Goal: Use online tool/utility: Use online tool/utility

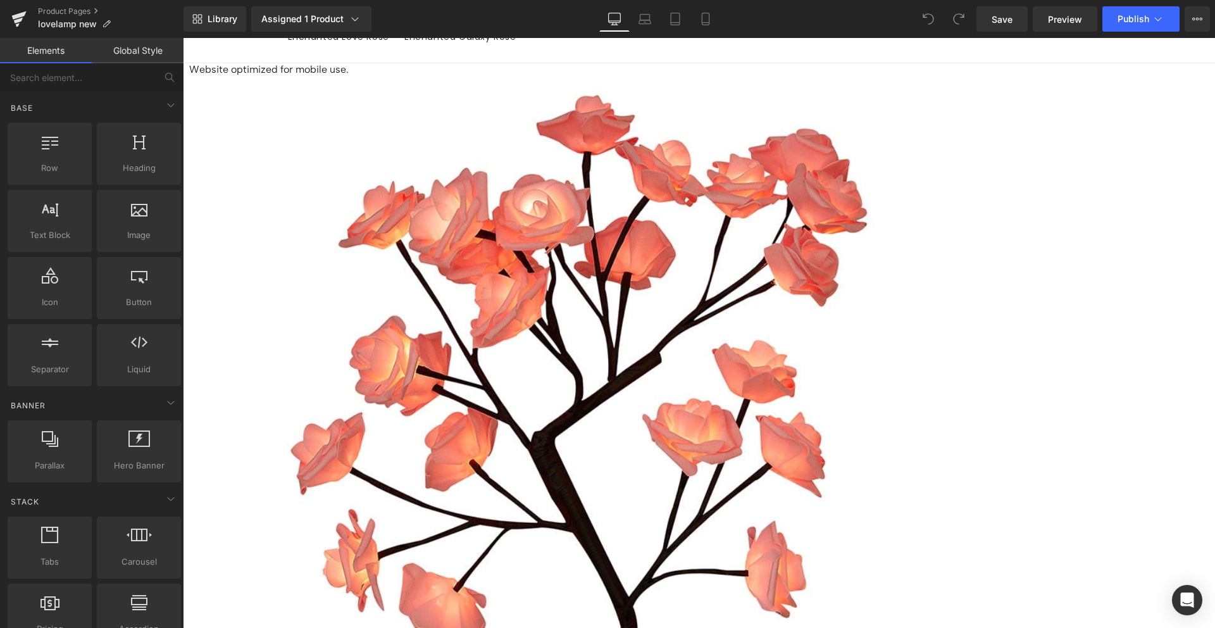
scroll to position [111, 0]
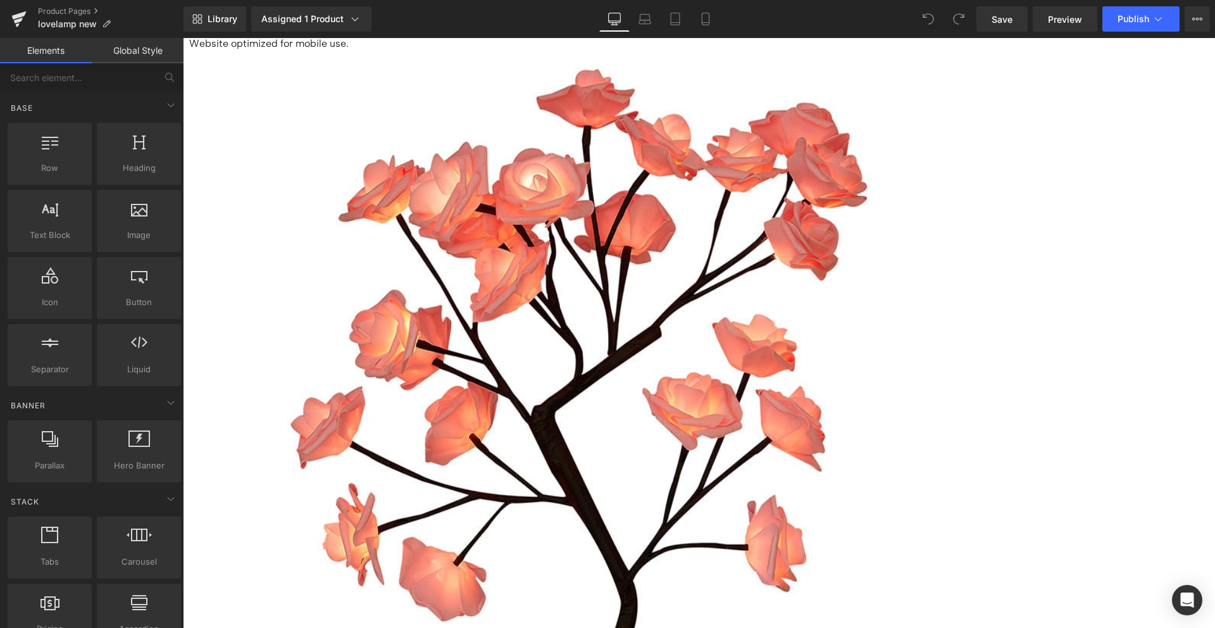
click at [707, 16] on icon at bounding box center [705, 19] width 13 height 13
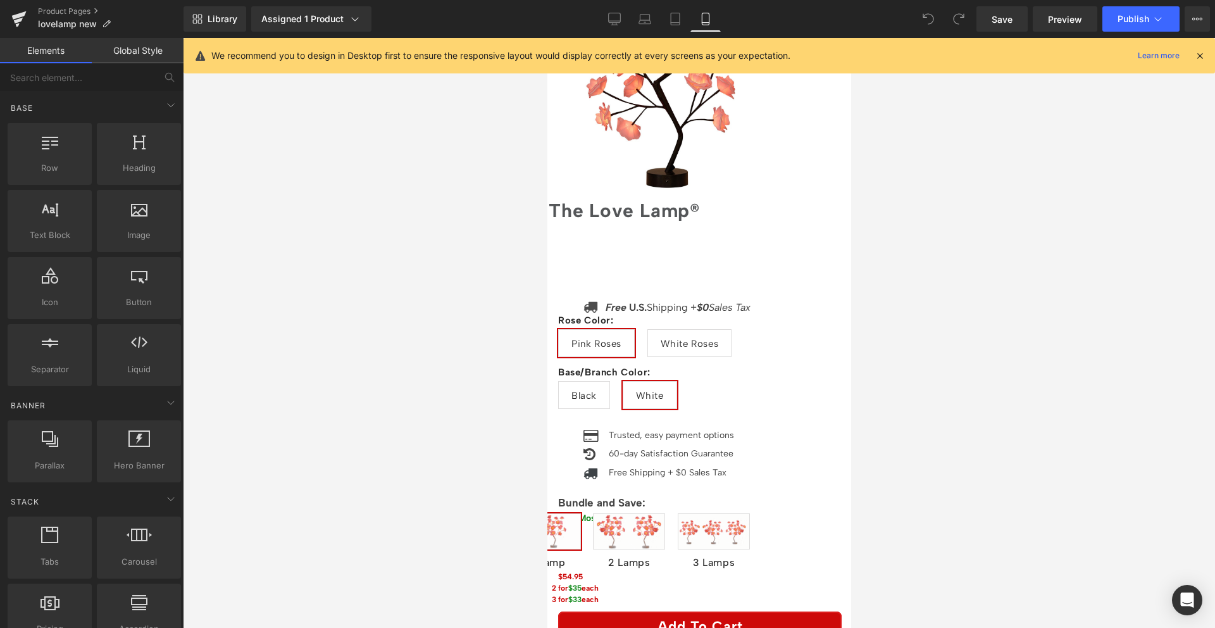
click at [718, 330] on span "White Roses" at bounding box center [689, 343] width 58 height 27
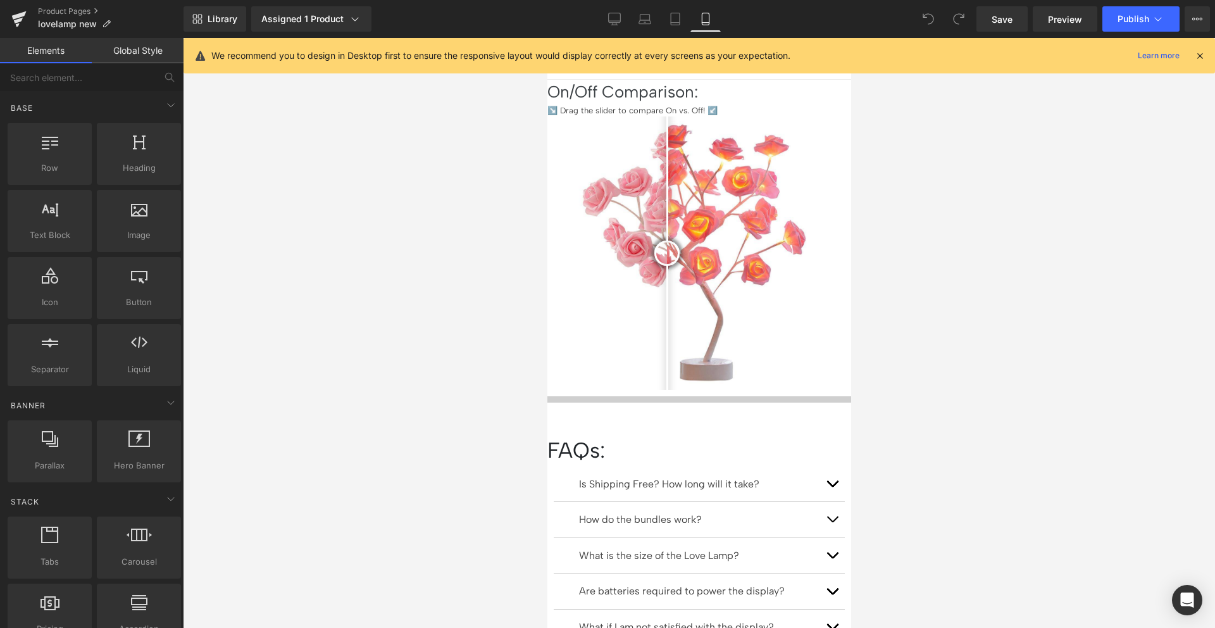
scroll to position [1498, 0]
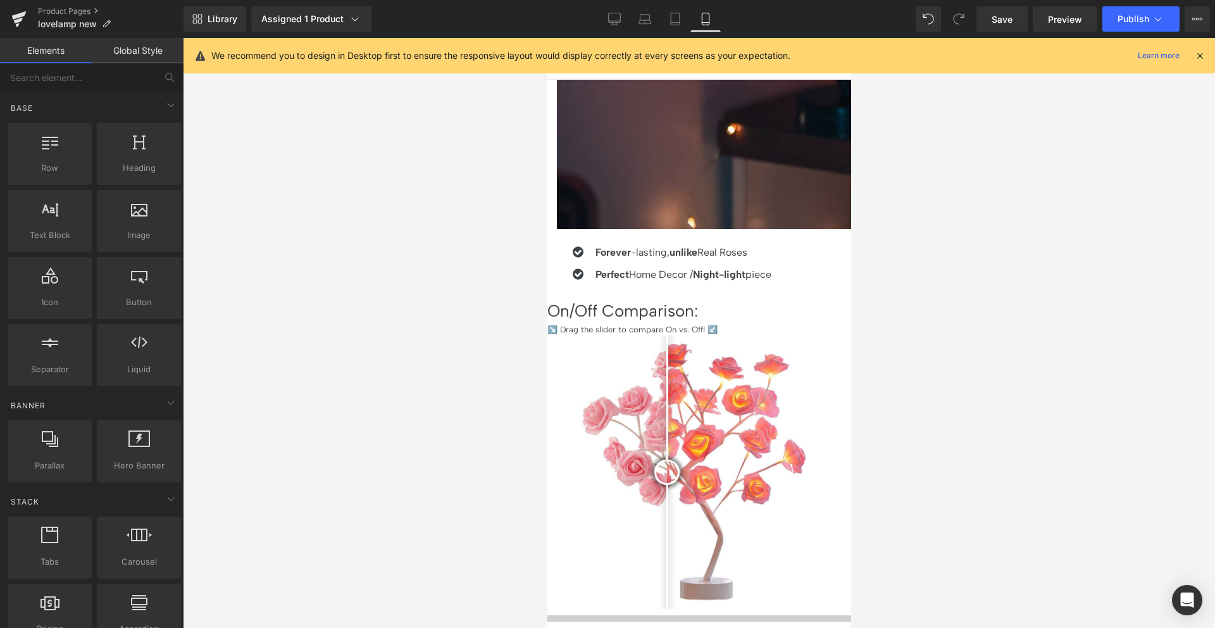
click at [547, 38] on span "(P) Title" at bounding box center [547, 38] width 0 height 0
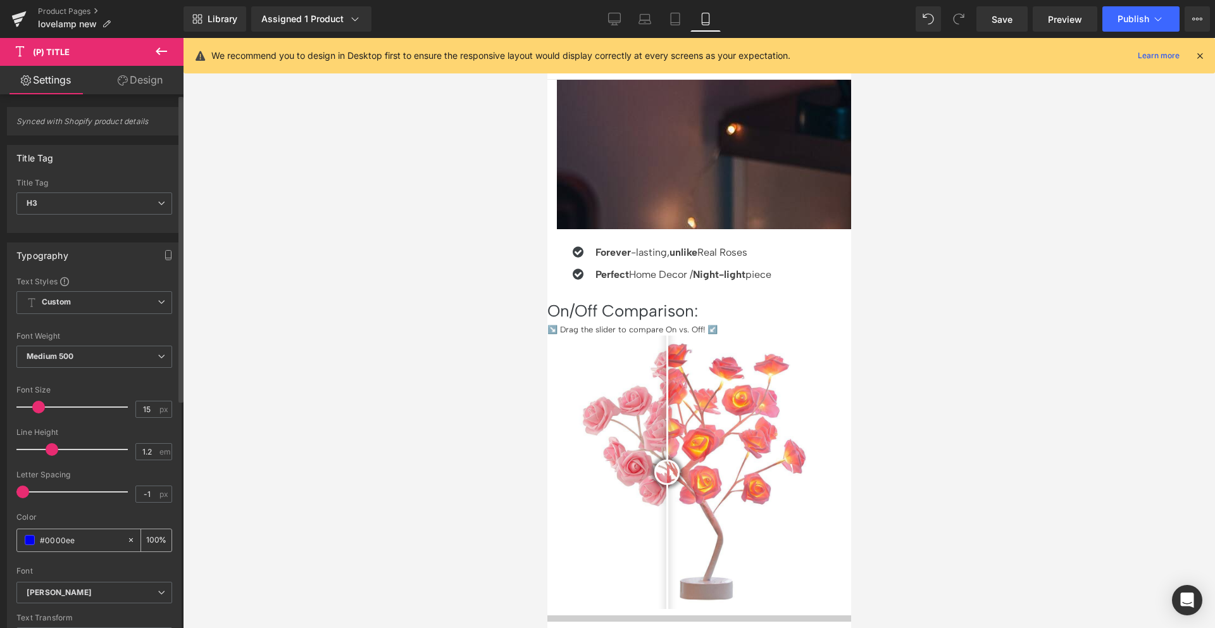
drag, startPoint x: 77, startPoint y: 540, endPoint x: 66, endPoint y: 541, distance: 10.8
click at [66, 541] on input "#0000ee" at bounding box center [80, 540] width 81 height 14
type input "#000000"
type input "100"
type input "#000000"
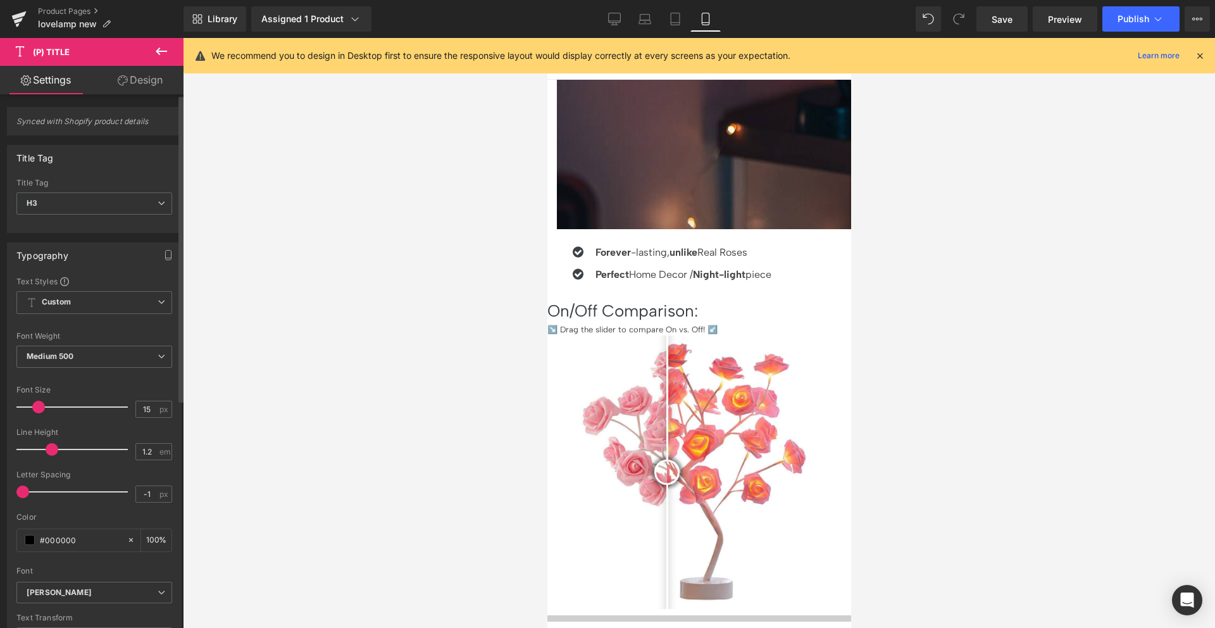
click at [80, 521] on div "Color #000000 100 %" at bounding box center [94, 540] width 156 height 54
click at [547, 38] on span "(P) Title" at bounding box center [547, 38] width 0 height 0
click at [86, 545] on input "#0000ee" at bounding box center [80, 540] width 81 height 14
paste input "#000000"
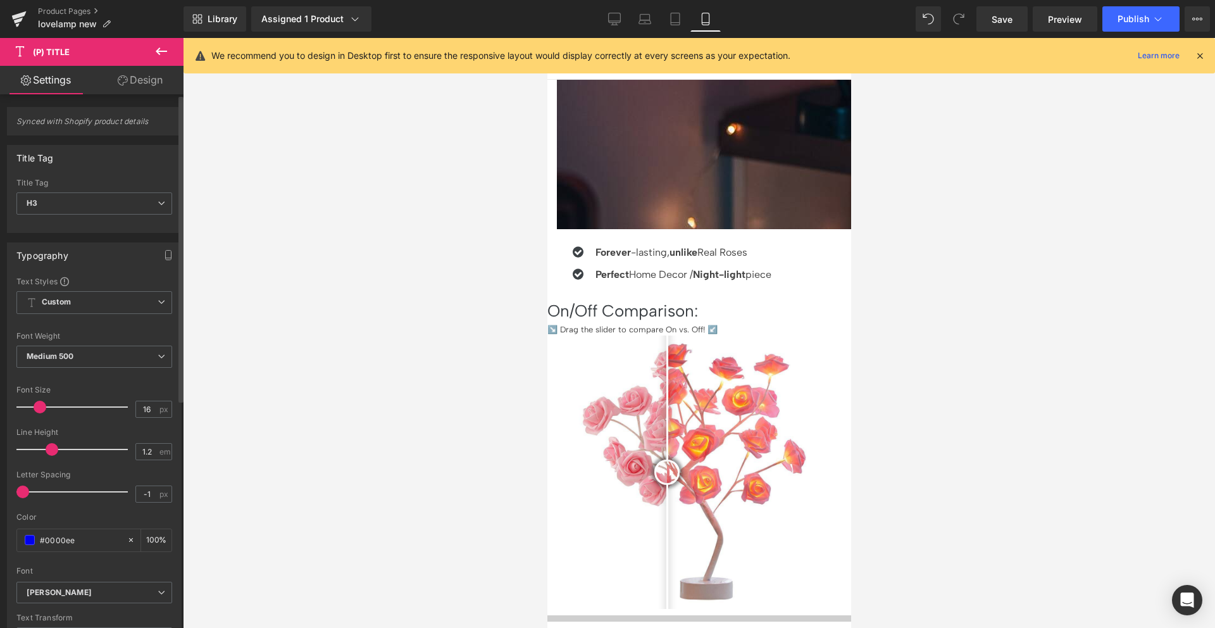
type input "##000000"
type input "0"
click at [87, 521] on div "Color ##000000 0 %" at bounding box center [94, 540] width 156 height 54
click at [72, 539] on input "##000000" at bounding box center [80, 540] width 81 height 14
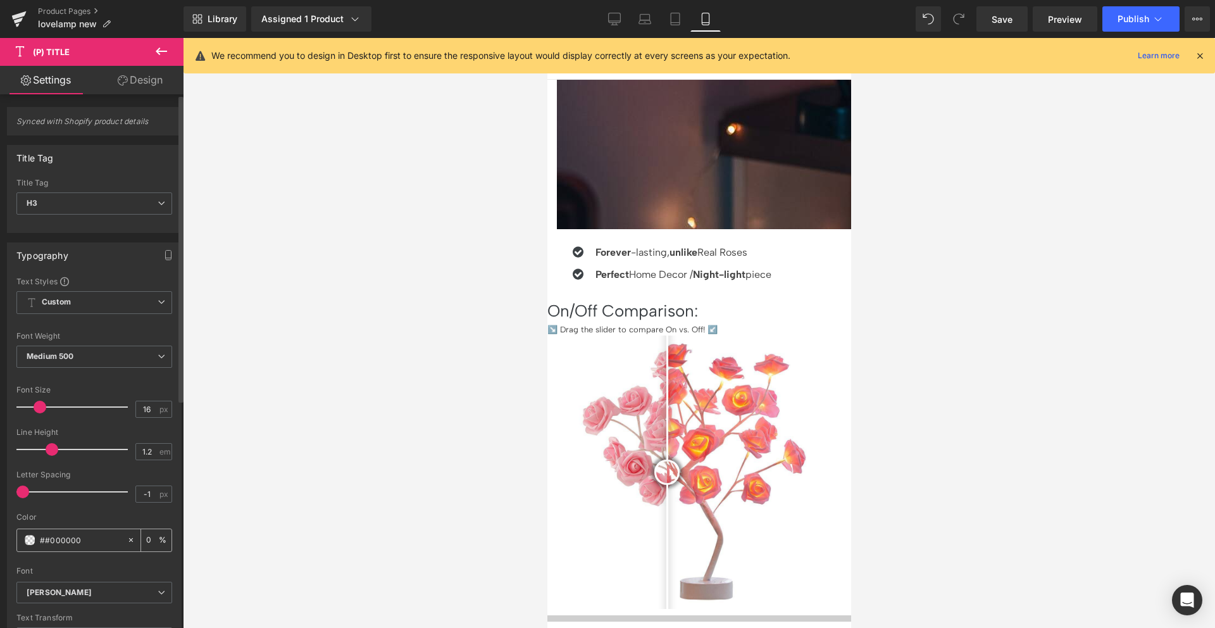
click at [72, 539] on input "##000000" at bounding box center [80, 540] width 81 height 14
paste input "text"
type input "#000000"
type input "100"
click at [68, 543] on input "#000000" at bounding box center [80, 540] width 81 height 14
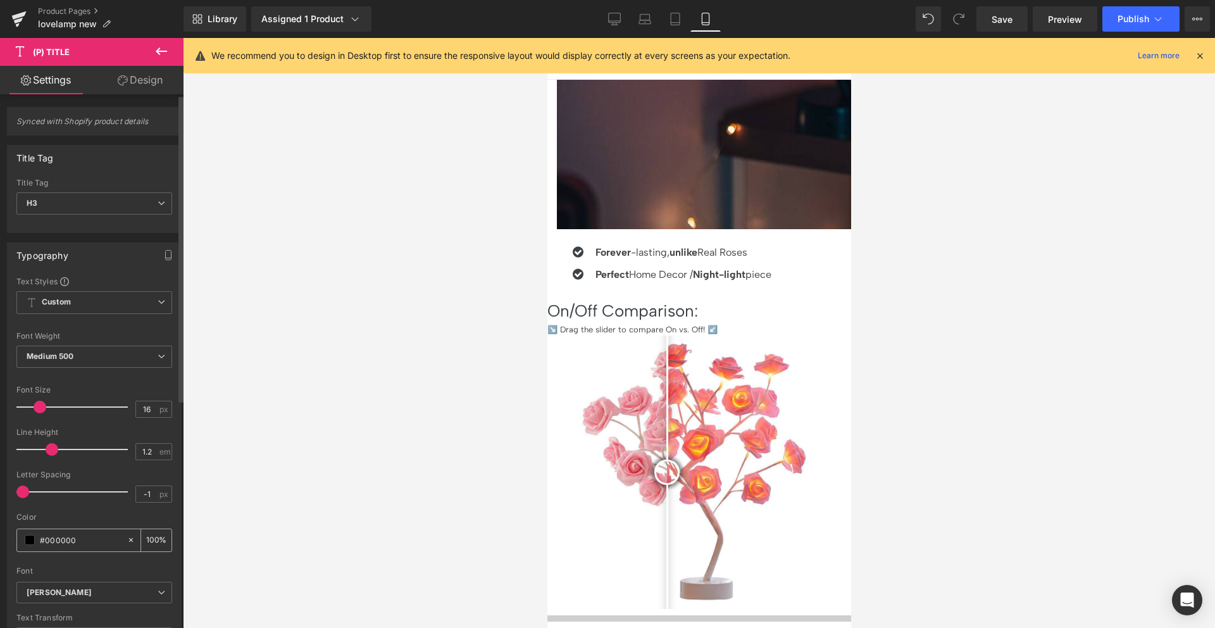
click at [68, 543] on input "#000000" at bounding box center [80, 540] width 81 height 14
type input "#000000"
click at [73, 523] on div "Color #000000 100 %" at bounding box center [94, 540] width 156 height 54
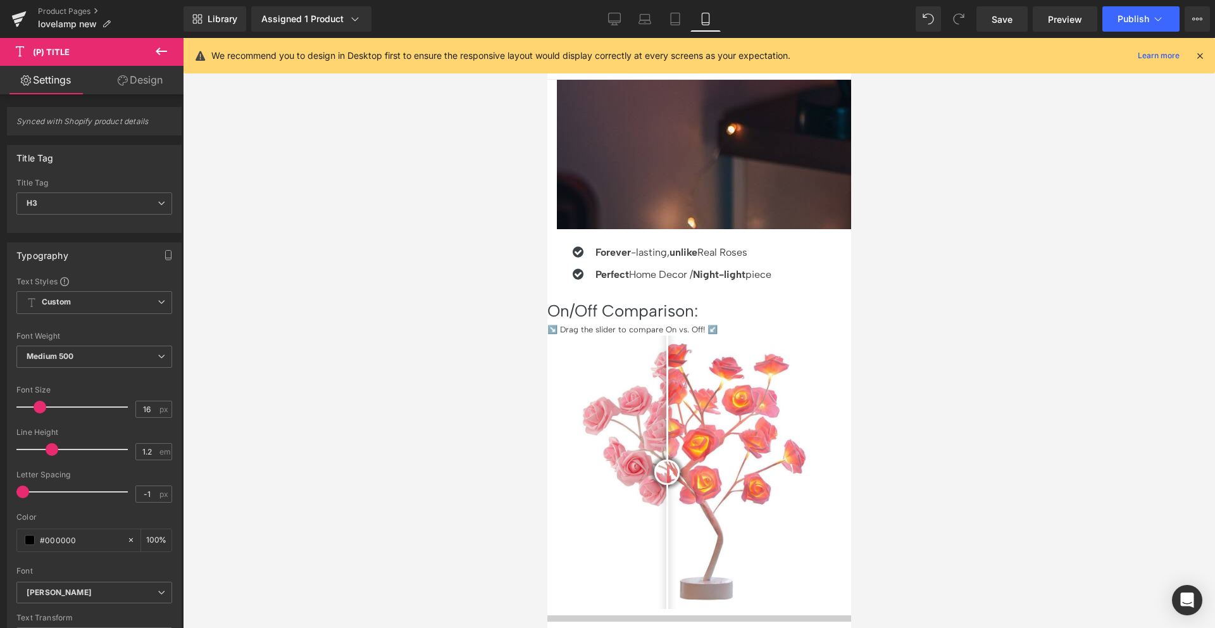
click at [547, 38] on span "(P) Title" at bounding box center [547, 38] width 0 height 0
click at [77, 539] on input "#0000ee" at bounding box center [80, 540] width 81 height 14
type input "#000000"
click at [547, 38] on span "(P) Title" at bounding box center [547, 38] width 0 height 0
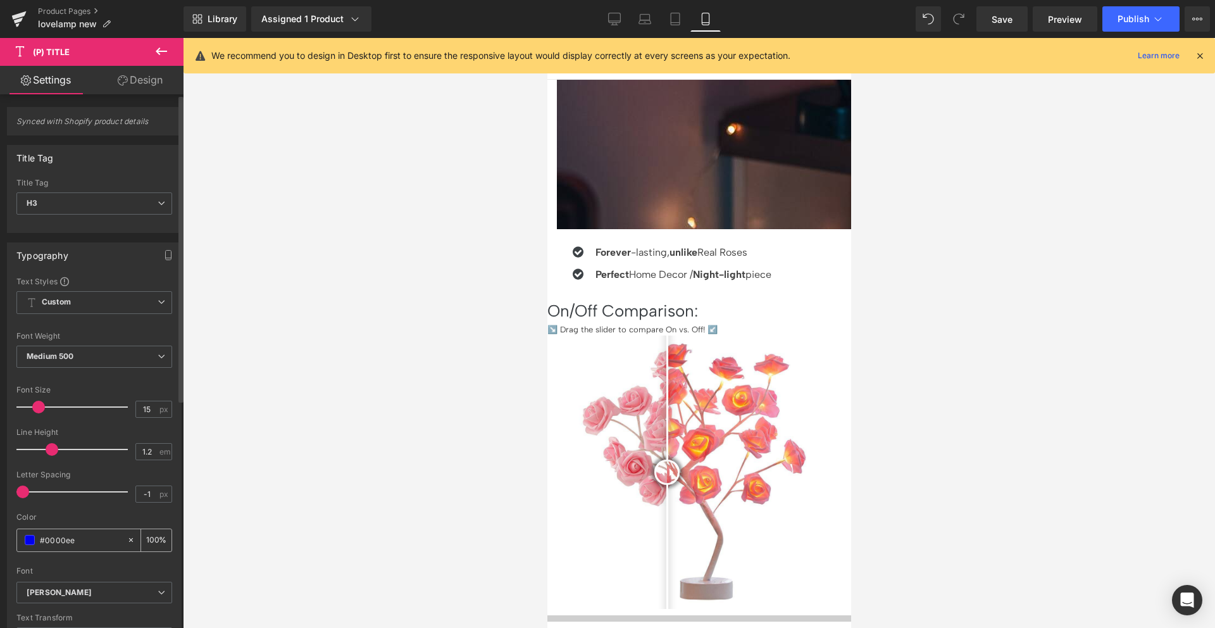
click at [60, 540] on input "#0000ee" at bounding box center [80, 540] width 81 height 14
paste input "00"
type input "#000000"
click at [71, 518] on div "Color" at bounding box center [94, 517] width 156 height 9
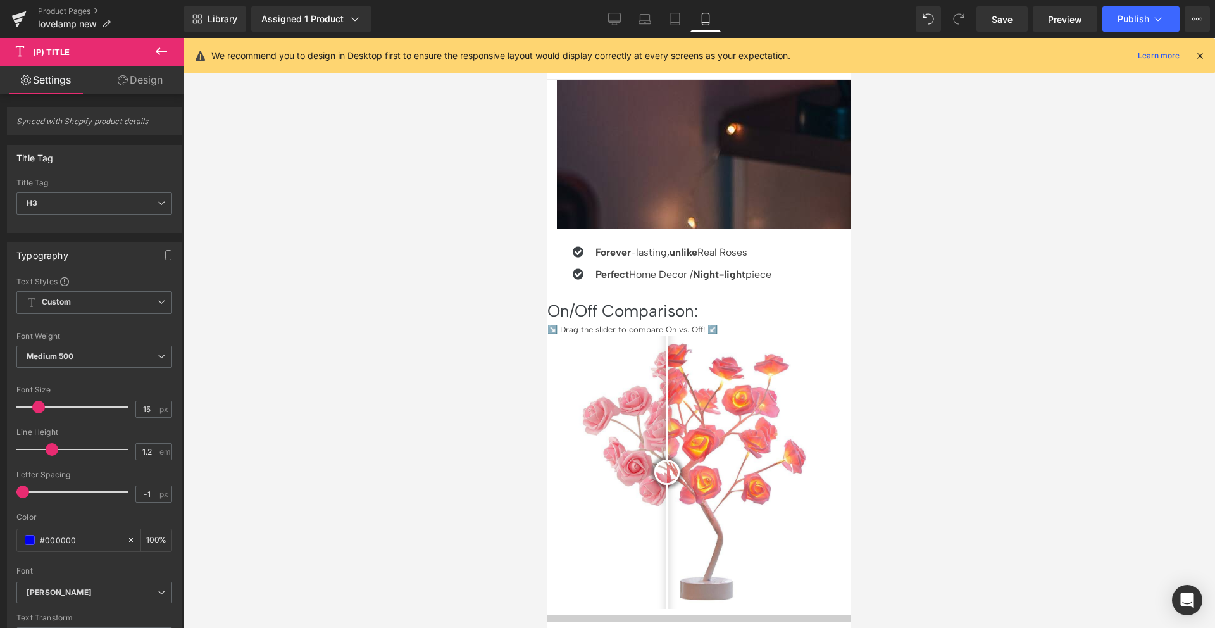
click at [547, 38] on span "(P) Title" at bounding box center [547, 38] width 0 height 0
click at [92, 544] on input "#0000ee" at bounding box center [80, 540] width 81 height 14
paste input "00"
type input "#000000"
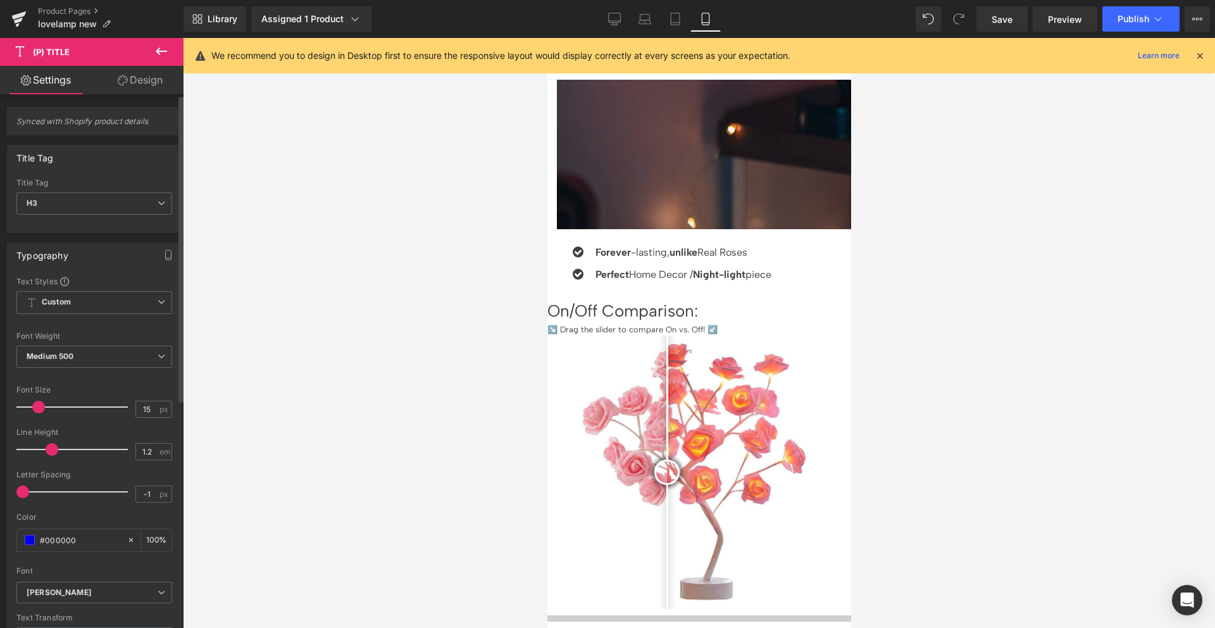
click at [95, 521] on div "Color #000000 100 %" at bounding box center [94, 540] width 156 height 54
click at [547, 38] on span "(P) Title" at bounding box center [547, 38] width 0 height 0
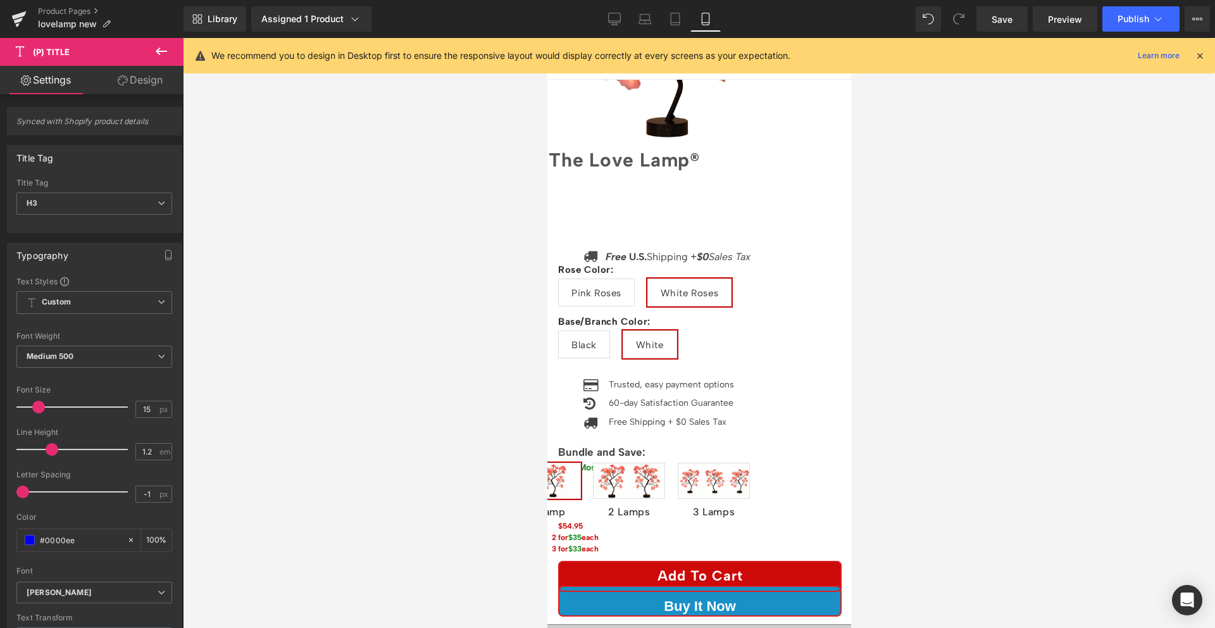
scroll to position [159, 0]
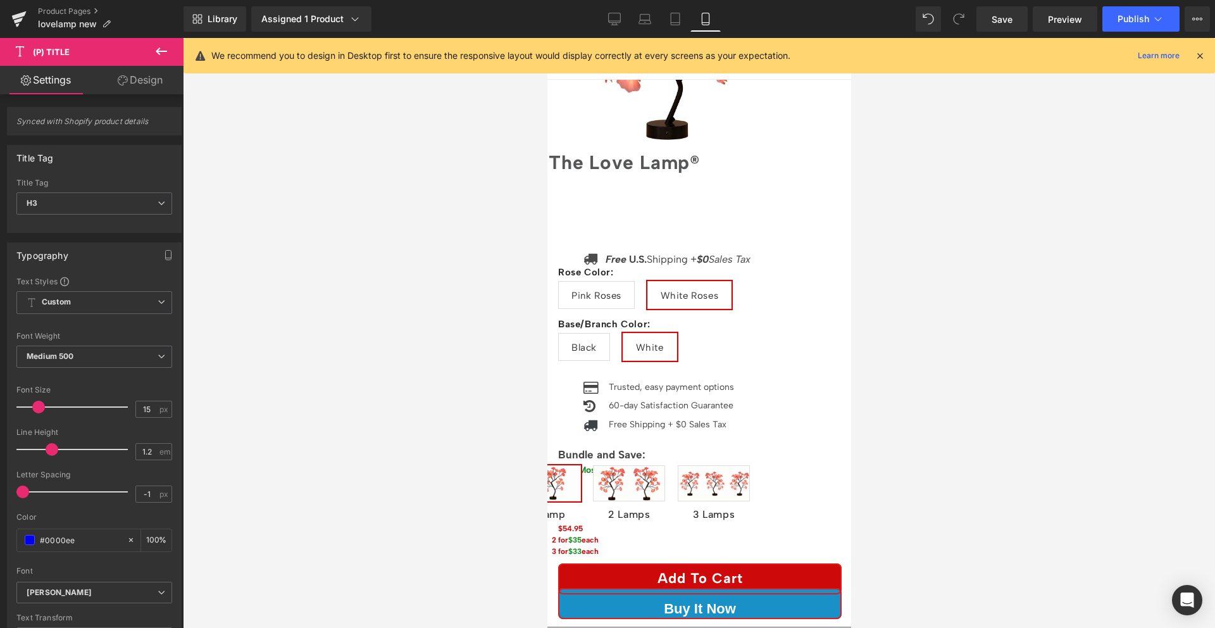
click at [664, 465] on span "2 Lamps" at bounding box center [628, 483] width 72 height 36
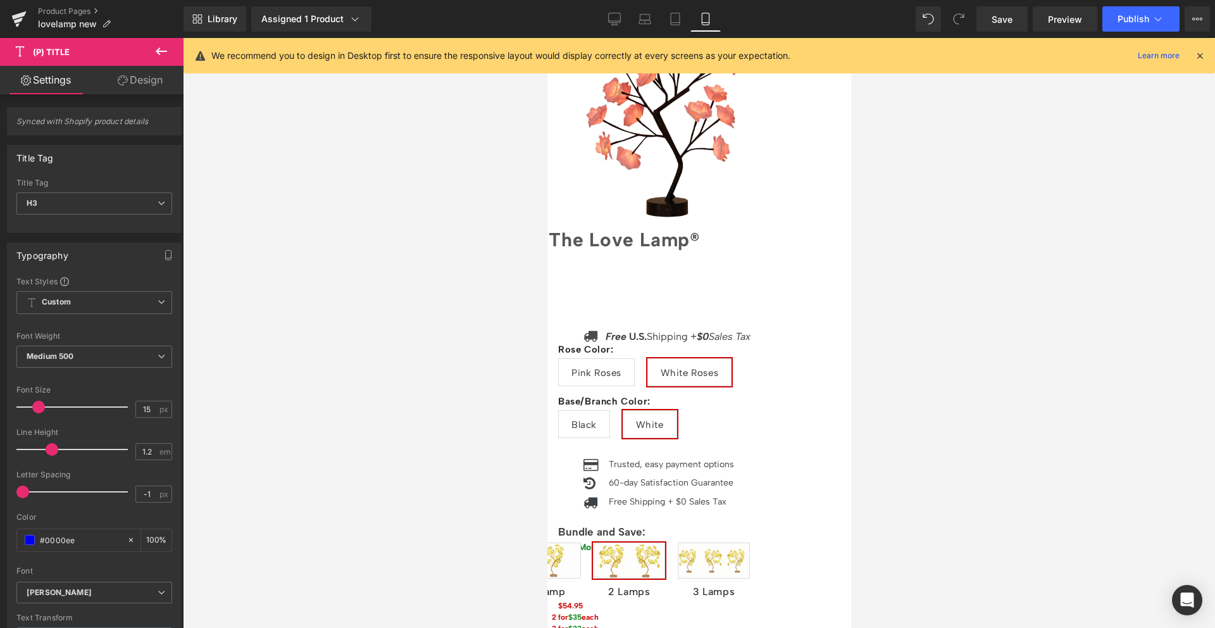
scroll to position [140, 0]
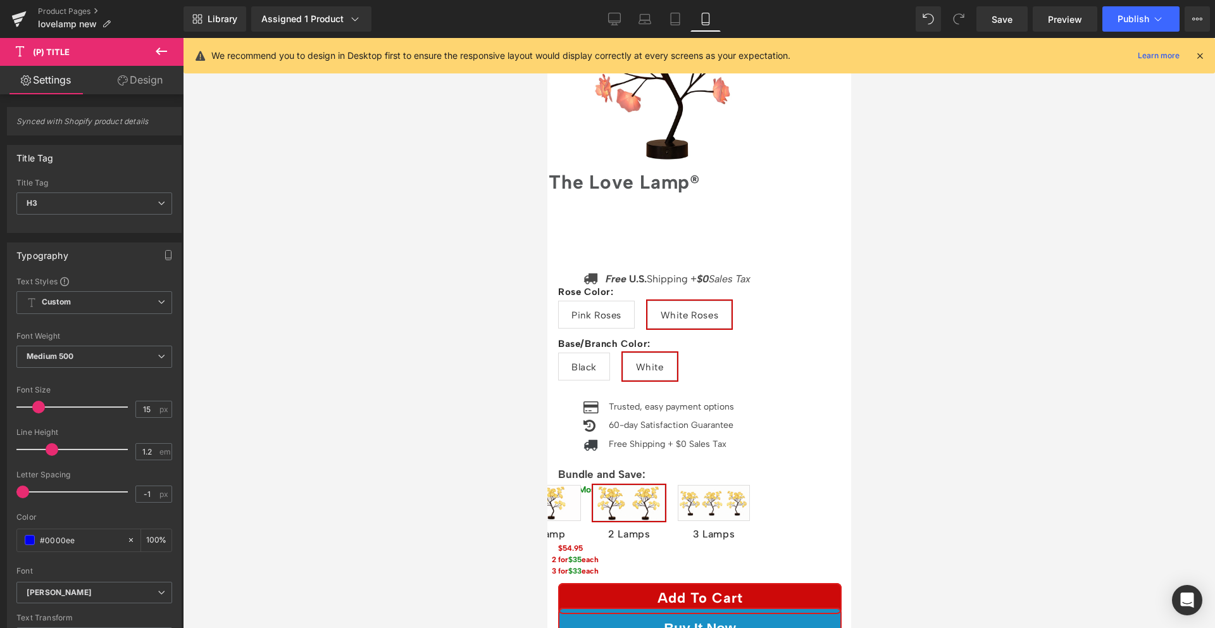
click at [749, 485] on span "3 Lamps" at bounding box center [713, 503] width 72 height 36
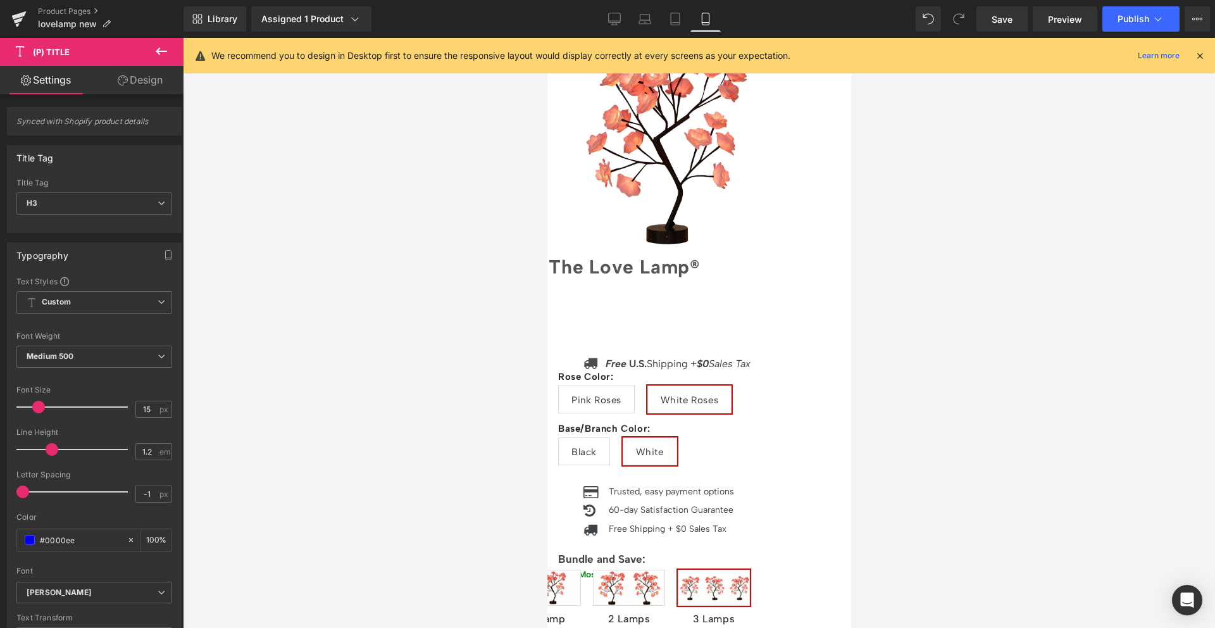
scroll to position [56, 0]
click at [596, 437] on span "Black" at bounding box center [583, 450] width 25 height 27
click at [621, 385] on span "Pink Roses" at bounding box center [596, 398] width 50 height 27
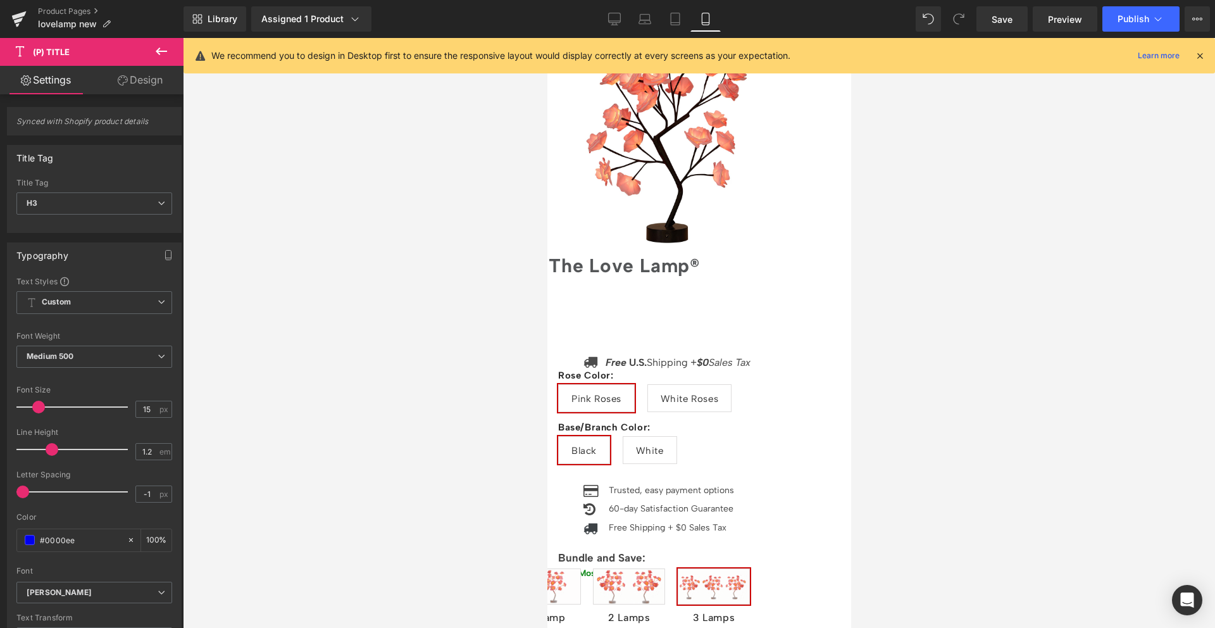
click at [580, 568] on span "1 Lamp" at bounding box center [548, 586] width 64 height 36
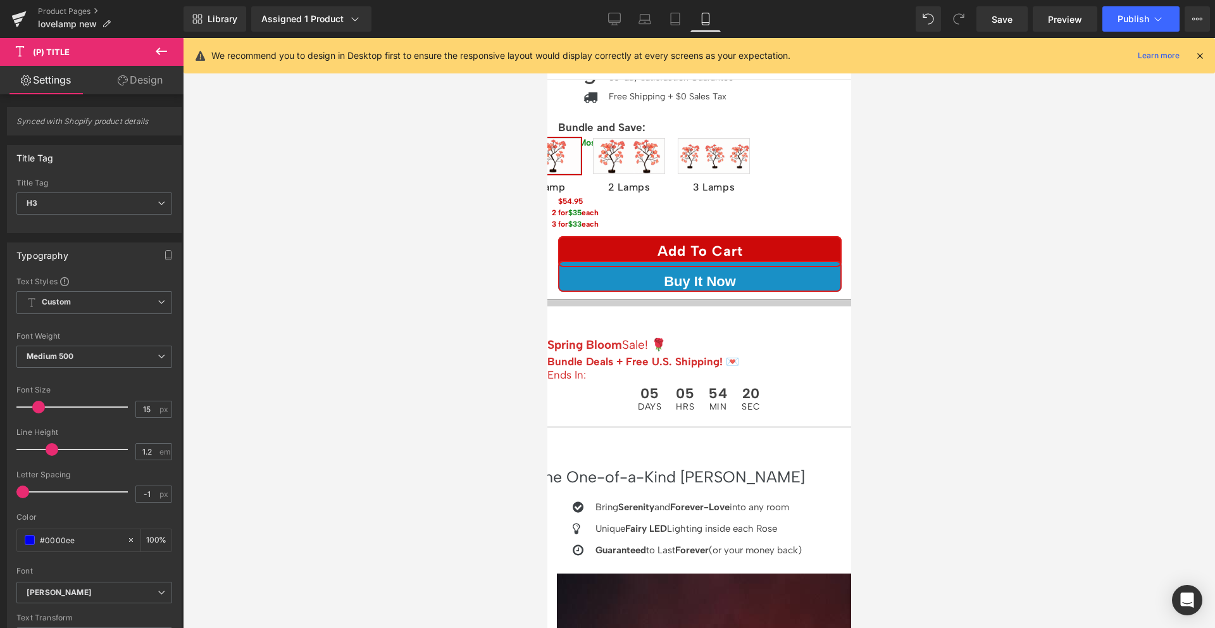
scroll to position [0, 0]
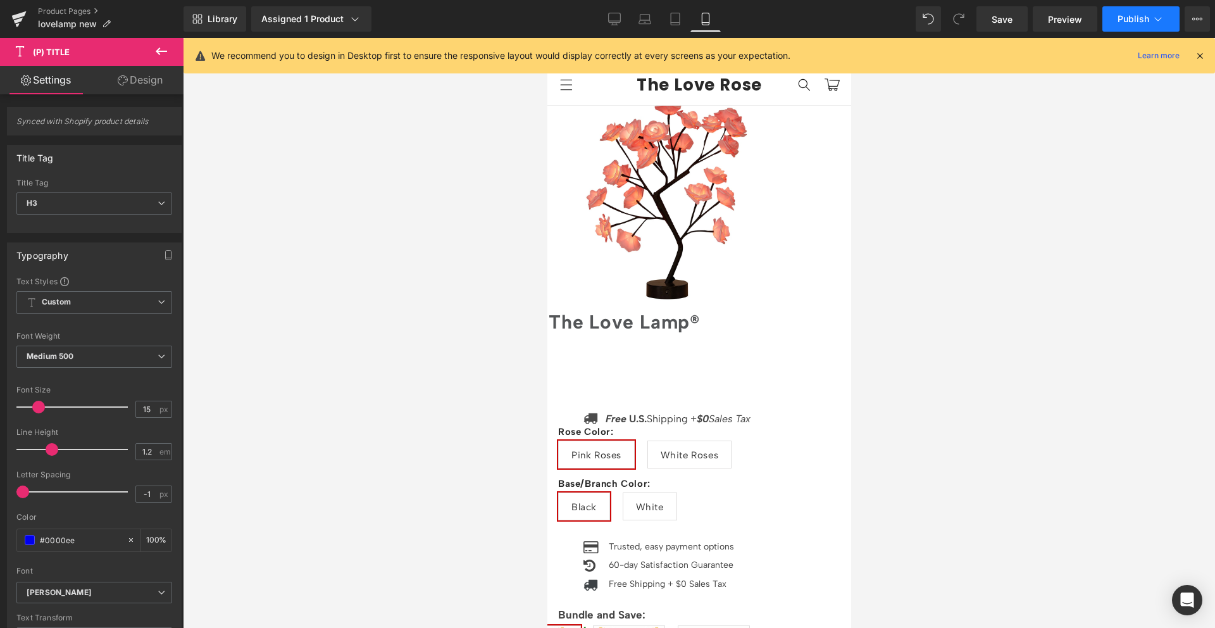
click at [1128, 22] on span "Publish" at bounding box center [1133, 19] width 32 height 10
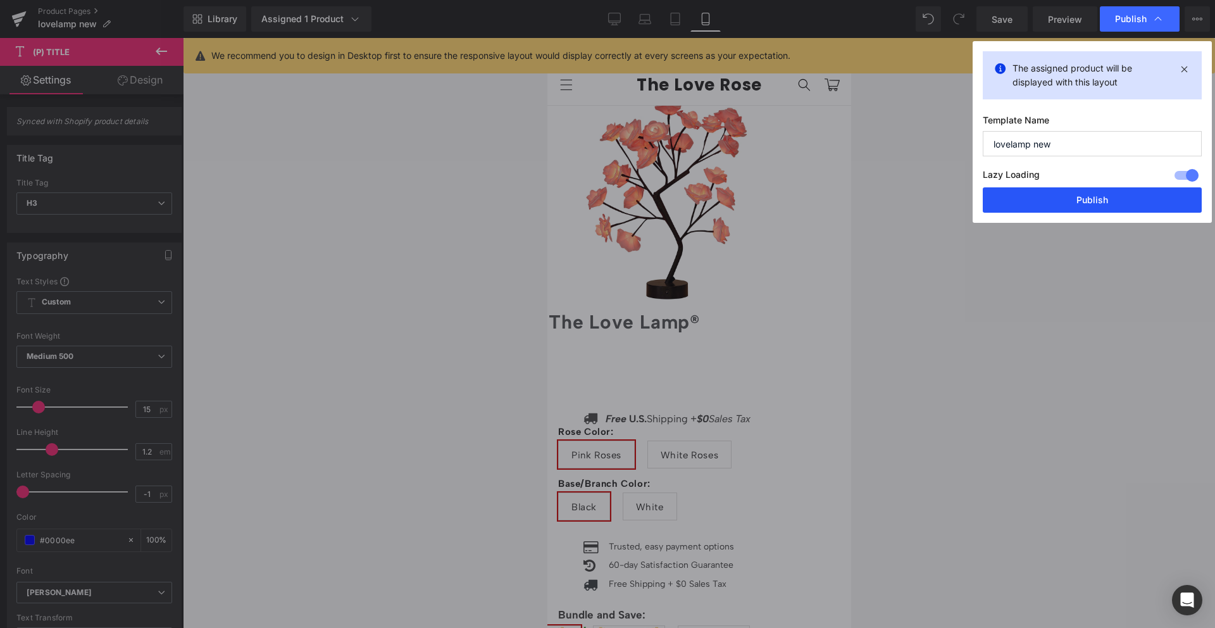
click at [1057, 193] on button "Publish" at bounding box center [1092, 199] width 219 height 25
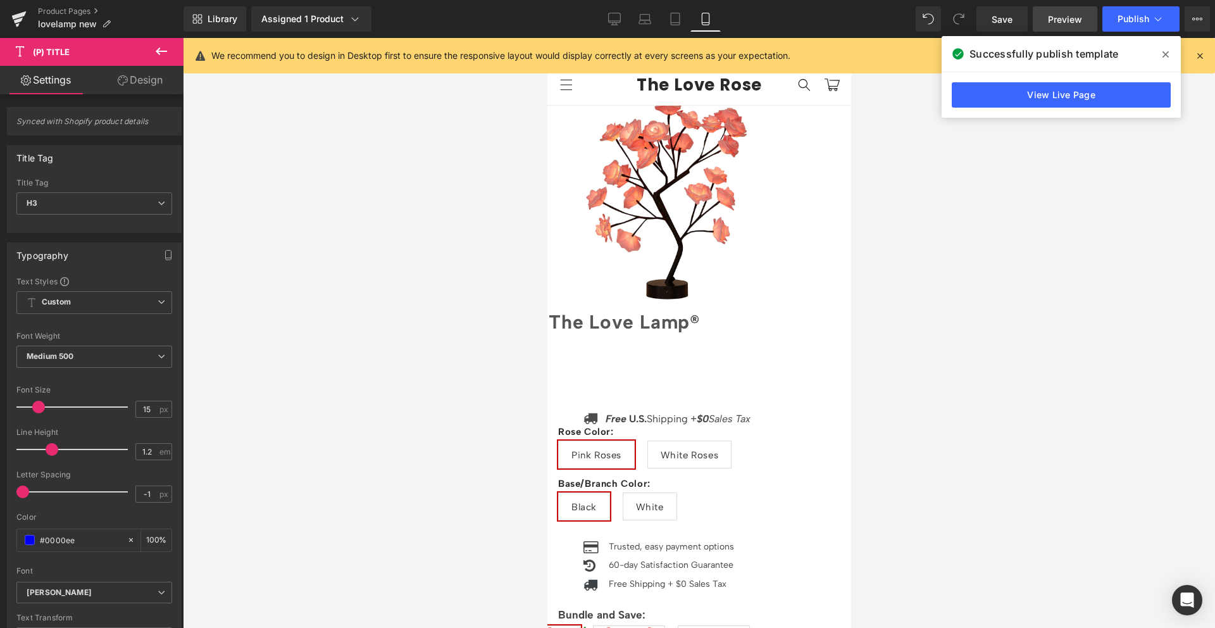
click at [1064, 28] on link "Preview" at bounding box center [1065, 18] width 65 height 25
